Goal: Information Seeking & Learning: Learn about a topic

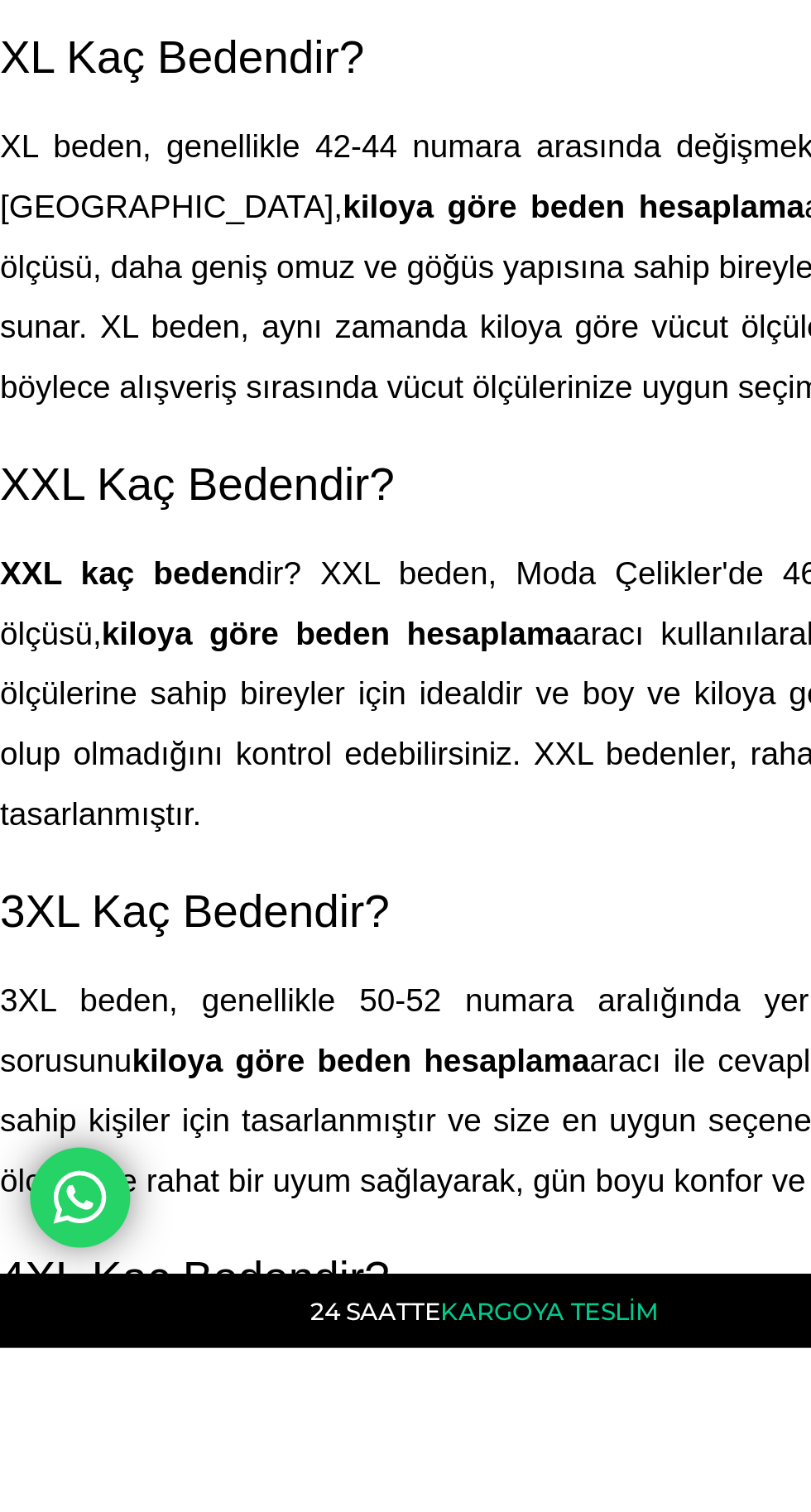
scroll to position [3309, 0]
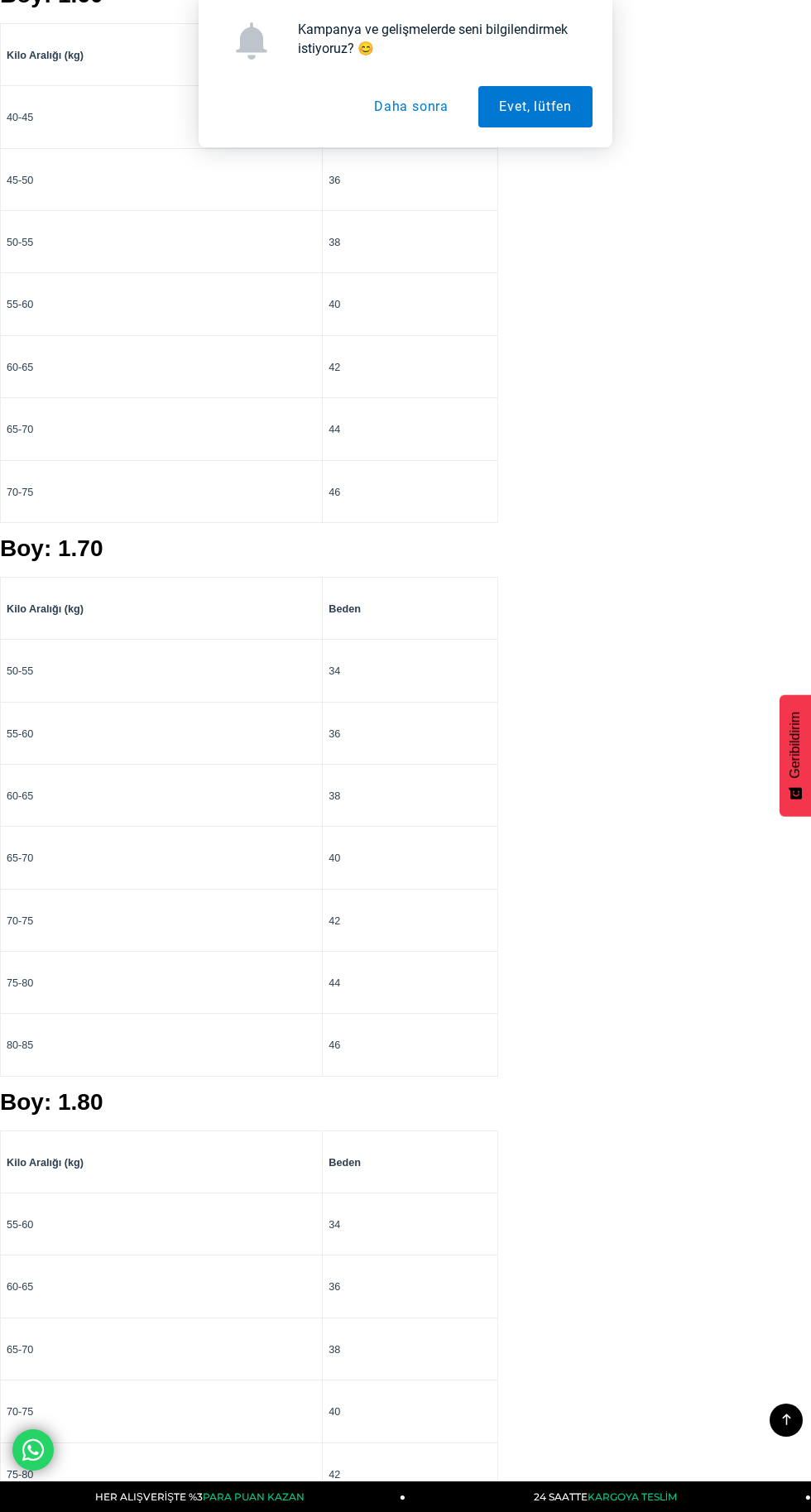
scroll to position [2414, 0]
